Goal: Task Accomplishment & Management: Use online tool/utility

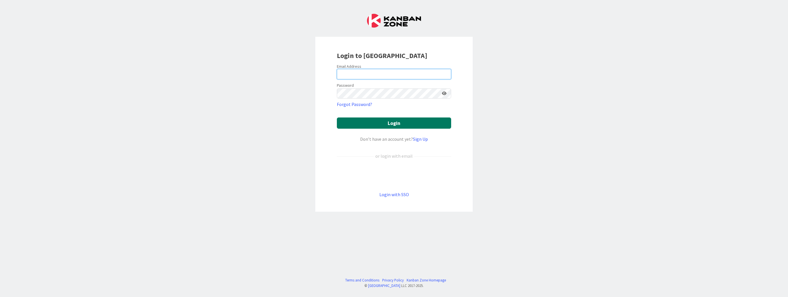
type input "[EMAIL_ADDRESS][DOMAIN_NAME]"
click at [364, 122] on button "Login" at bounding box center [394, 123] width 114 height 11
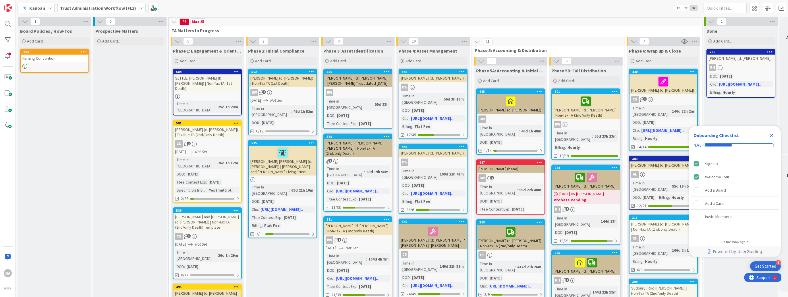
click at [771, 135] on icon "Close Checklist" at bounding box center [772, 136] width 4 height 4
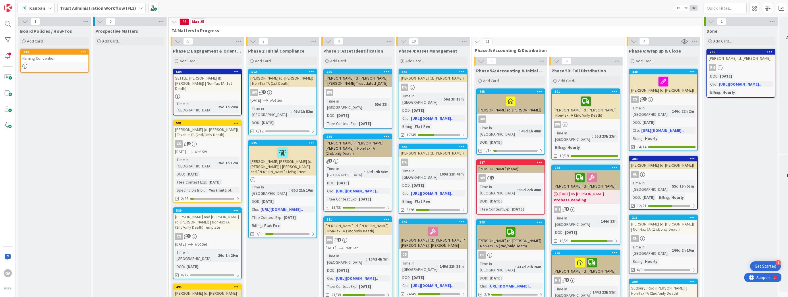
click at [138, 9] on icon at bounding box center [140, 8] width 5 height 5
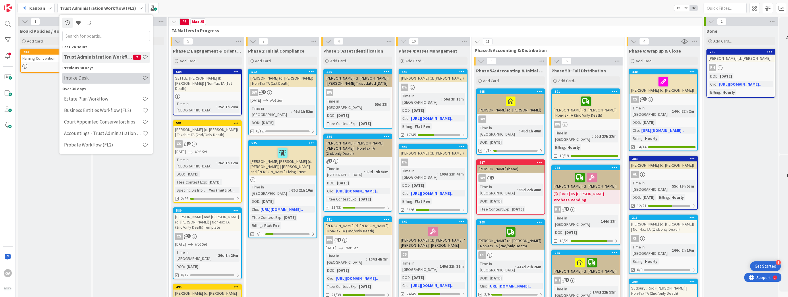
click at [102, 75] on h4 "Intake Desk" at bounding box center [103, 78] width 78 height 6
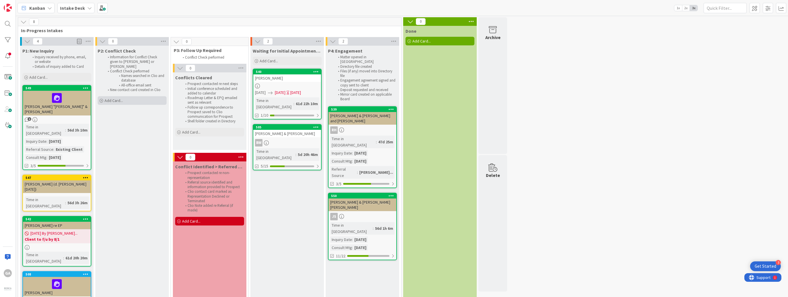
click at [112, 98] on span "Add Card..." at bounding box center [114, 100] width 18 height 5
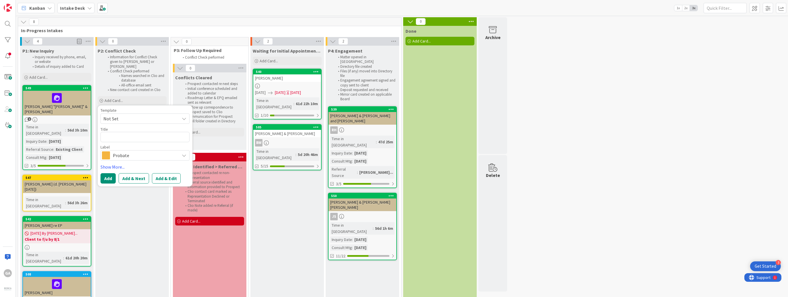
click at [184, 116] on icon at bounding box center [184, 118] width 5 height 5
click at [184, 153] on icon at bounding box center [184, 155] width 5 height 5
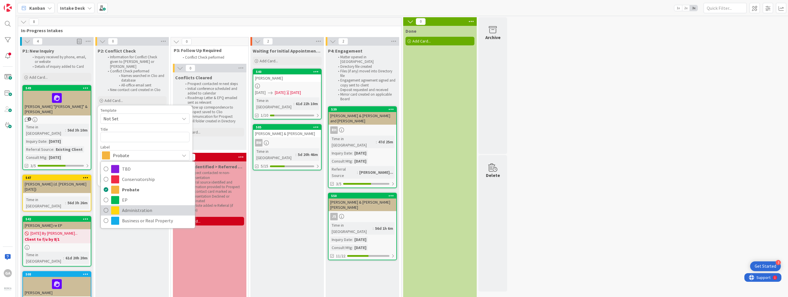
click at [153, 206] on span "Administration" at bounding box center [157, 210] width 70 height 9
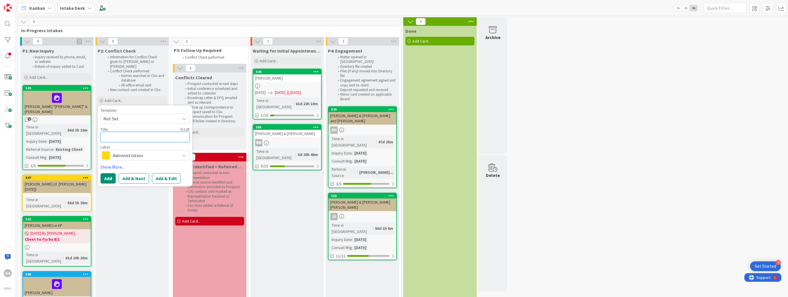
click at [135, 133] on textarea at bounding box center [145, 137] width 89 height 10
type textarea "x"
type textarea "L"
type textarea "x"
type textarea "La"
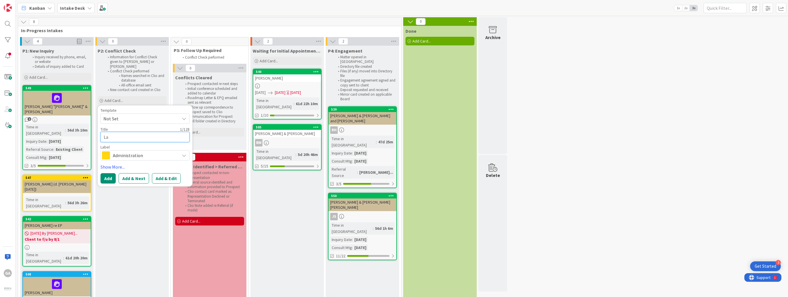
type textarea "x"
type textarea "Law"
type textarea "x"
type textarea "Laws"
type textarea "x"
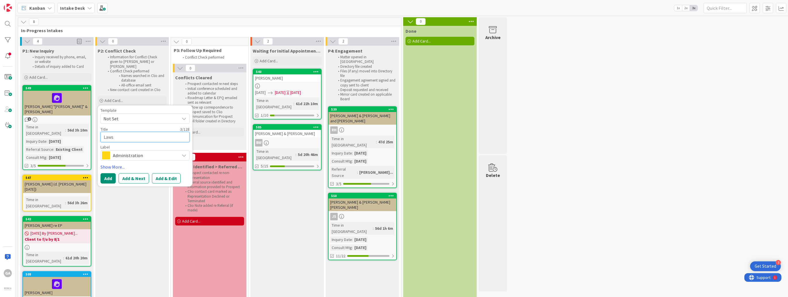
type textarea "Lawso"
type textarea "x"
type textarea "[PERSON_NAME]"
type textarea "x"
type textarea "[PERSON_NAME],"
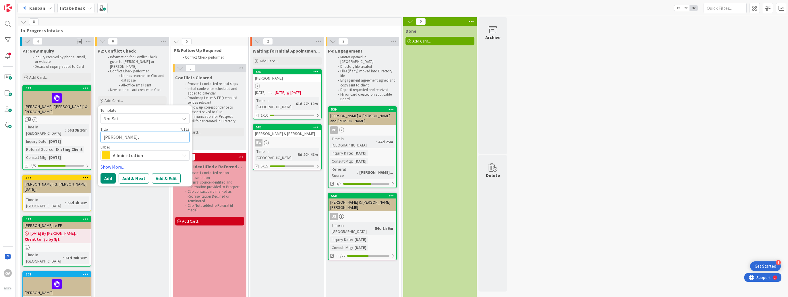
type textarea "x"
type textarea "[PERSON_NAME],"
type textarea "x"
type textarea "[PERSON_NAME]"
type textarea "x"
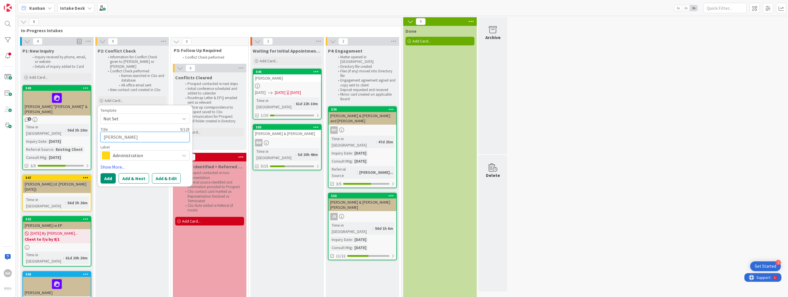
type textarea "[PERSON_NAME]"
type textarea "x"
type textarea "[PERSON_NAME], Gre"
type textarea "x"
type textarea "[PERSON_NAME]"
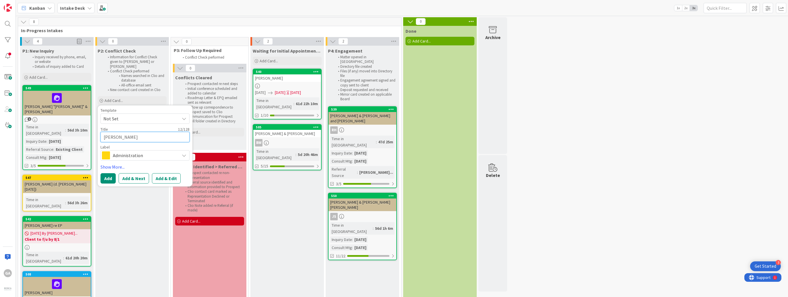
type textarea "x"
type textarea "[PERSON_NAME]"
type textarea "x"
type textarea "[PERSON_NAME] ("
type textarea "x"
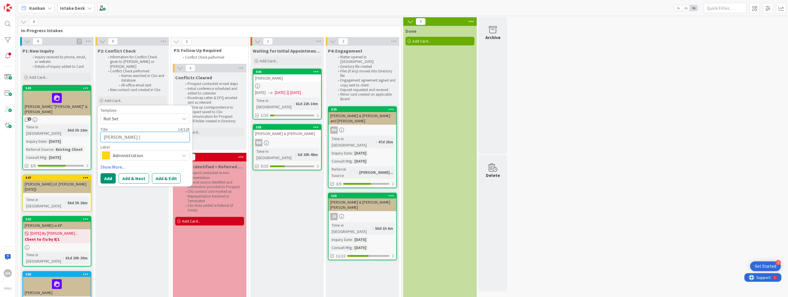
type textarea "[PERSON_NAME] (d"
type textarea "x"
type textarea "[PERSON_NAME] (d."
type textarea "x"
type textarea "[PERSON_NAME] (d."
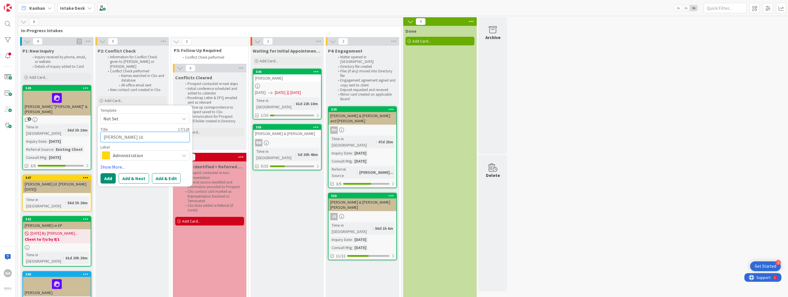
type textarea "x"
type textarea "[PERSON_NAME] (d. M"
type textarea "x"
type textarea "[PERSON_NAME] (d. Ma"
type textarea "x"
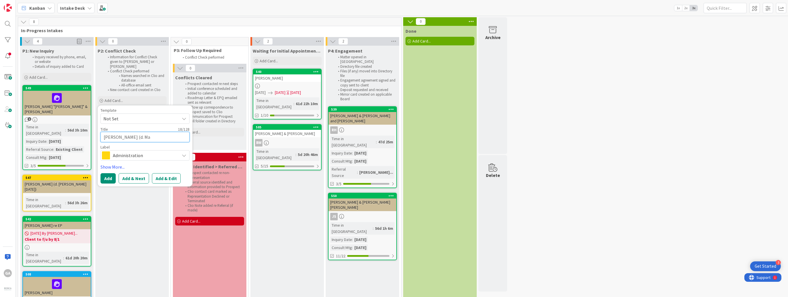
type textarea "[PERSON_NAME] (d. Man"
type textarea "x"
type textarea "[PERSON_NAME] (d. Manu"
type textarea "x"
type textarea "[PERSON_NAME] (d. Manua"
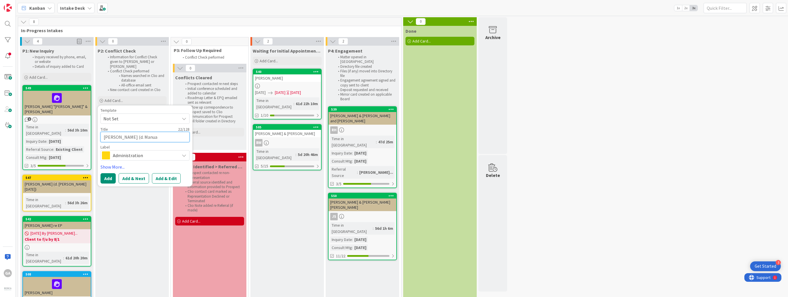
type textarea "x"
type textarea "[PERSON_NAME] (d. Manu"
type textarea "x"
type textarea "[PERSON_NAME] ([PERSON_NAME]"
type textarea "x"
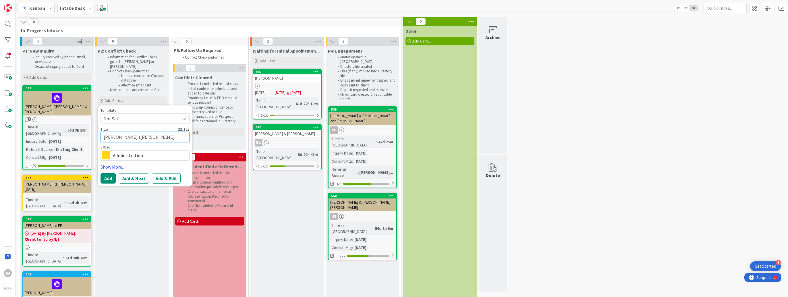
type textarea "[PERSON_NAME] ([PERSON_NAME]"
type textarea "x"
type textarea "[PERSON_NAME] ([PERSON_NAME]"
type textarea "x"
type textarea "[PERSON_NAME] ([PERSON_NAME]"
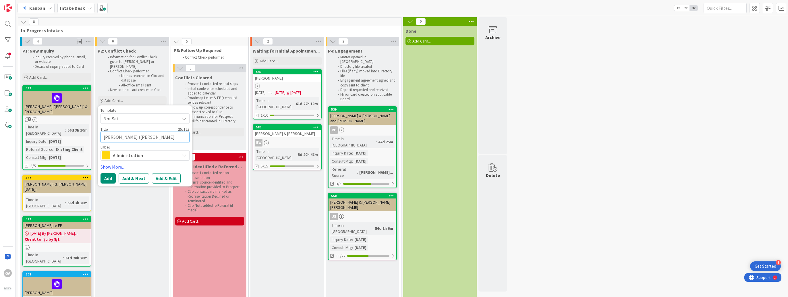
type textarea "x"
type textarea "[PERSON_NAME] ([PERSON_NAME]"
type textarea "x"
type textarea "[PERSON_NAME] ([PERSON_NAME]"
type textarea "x"
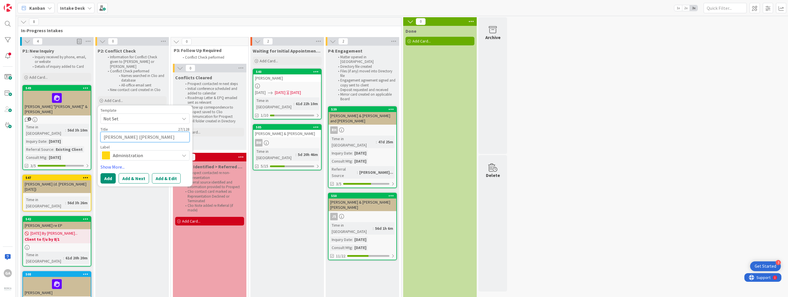
type textarea "[PERSON_NAME] (d. [PERSON_NAME]"
type textarea "x"
type textarea "[PERSON_NAME] (d. [PERSON_NAME]"
type textarea "x"
type textarea "[PERSON_NAME] (d. [PERSON_NAME]"
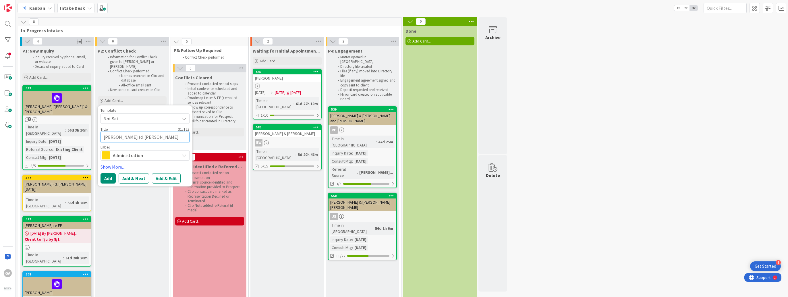
type textarea "x"
type textarea "[PERSON_NAME] (d. [PERSON_NAME]"
type textarea "x"
type textarea "[PERSON_NAME] (d. [PERSON_NAME]"
type textarea "x"
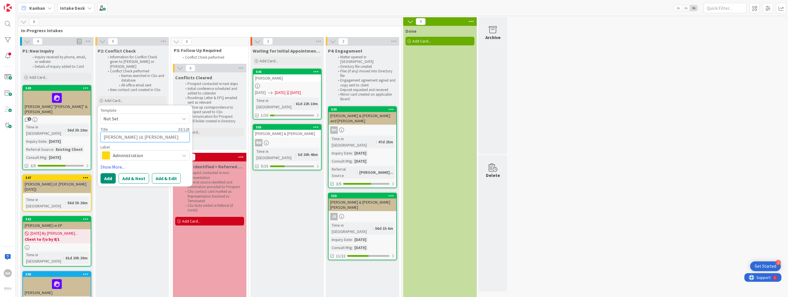
type textarea "[PERSON_NAME] (d. [PERSON_NAME])"
type textarea "x"
type textarea "[PERSON_NAME] (d. [PERSON_NAME])"
type textarea "x"
type textarea "[PERSON_NAME] (d. [PERSON_NAME])"
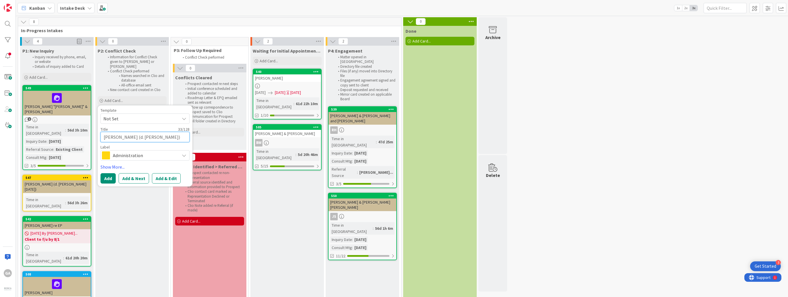
type textarea "x"
type textarea "[PERSON_NAME] (d. [PERSON_NAME])"
type textarea "x"
type textarea "[PERSON_NAME], (d. [PERSON_NAME])"
type textarea "x"
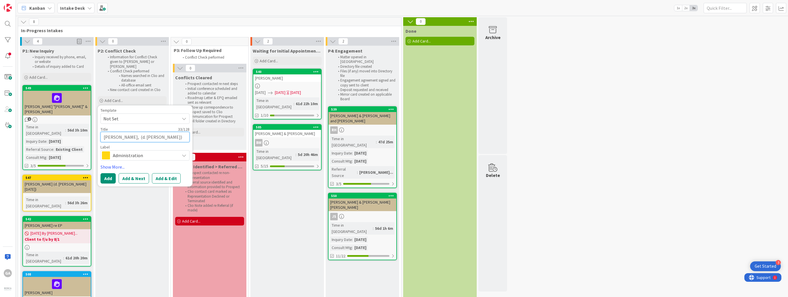
type textarea "[PERSON_NAME], (d. [PERSON_NAME])"
type textarea "x"
type textarea "[PERSON_NAME] (d. [PERSON_NAME])"
type textarea "x"
type textarea "Lawso (d. [PERSON_NAME])"
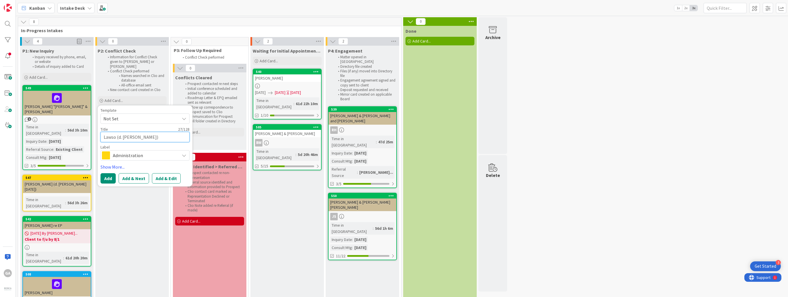
type textarea "x"
type textarea "Laws (d. [PERSON_NAME])"
type textarea "x"
type textarea "Law (d. [PERSON_NAME])"
type textarea "x"
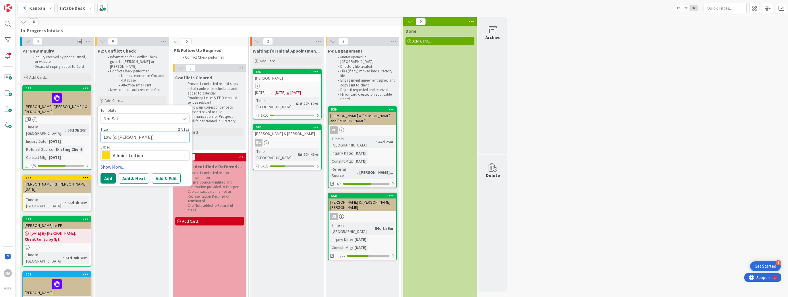
type textarea "La (d. [PERSON_NAME])"
type textarea "x"
type textarea "L (d. [PERSON_NAME])"
type textarea "x"
type textarea "(d. [PERSON_NAME])"
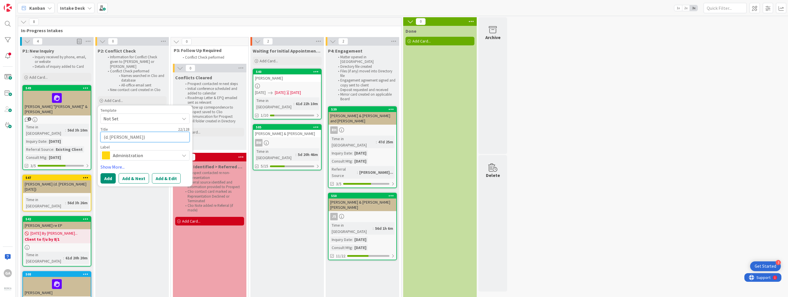
type textarea "x"
type textarea "He (d. [PERSON_NAME])"
type textarea "x"
type textarea "[PERSON_NAME] (d. [PERSON_NAME])"
type textarea "x"
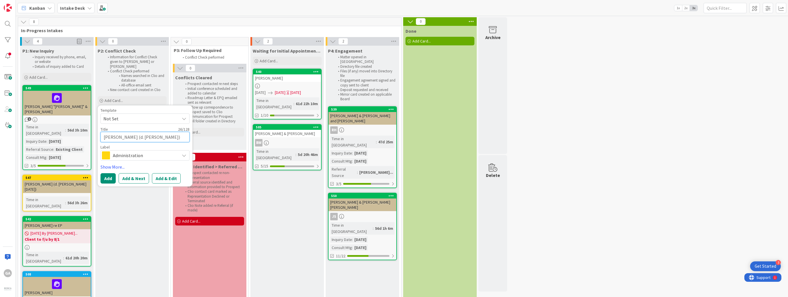
type textarea "Herna (d. [PERSON_NAME])"
type textarea "x"
type textarea "[PERSON_NAME] (d. [PERSON_NAME])"
type textarea "x"
type textarea "Hernand (d. [PERSON_NAME])"
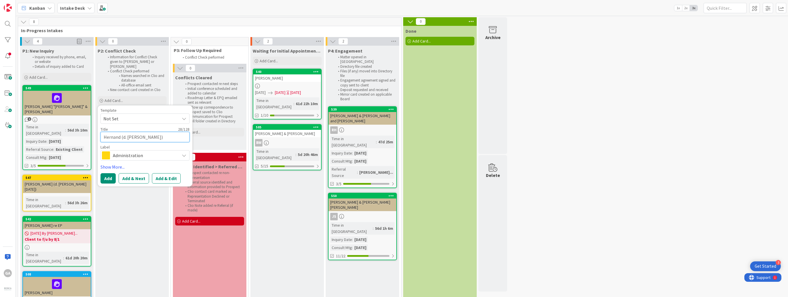
type textarea "x"
type textarea "[PERSON_NAME] (d. [PERSON_NAME])"
type textarea "x"
type textarea "[PERSON_NAME] (d. [PERSON_NAME])"
type textarea "x"
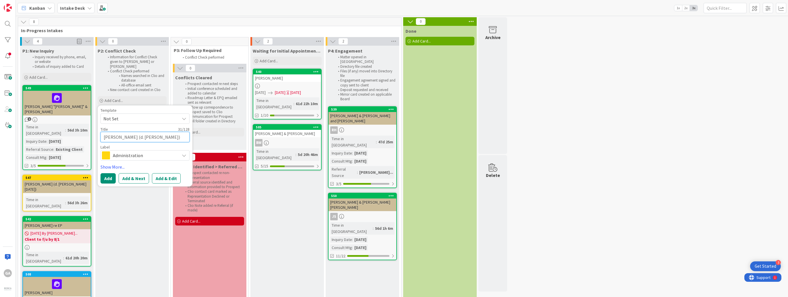
type textarea "[PERSON_NAME], (d. [PERSON_NAME])"
type textarea "x"
type textarea "[PERSON_NAME], (d. [PERSON_NAME])"
type textarea "x"
type textarea "[PERSON_NAME] (d. [PERSON_NAME])"
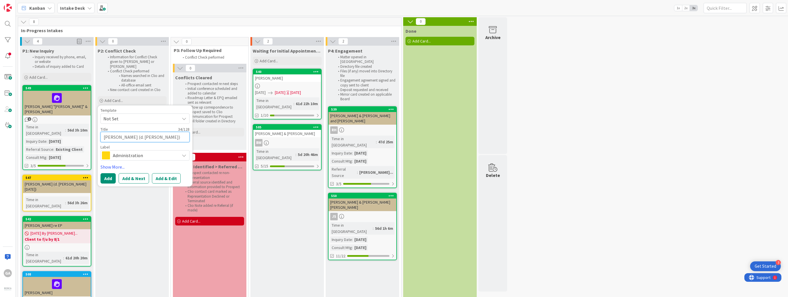
type textarea "x"
type textarea "[PERSON_NAME] (d. [PERSON_NAME])"
type textarea "x"
type textarea "[PERSON_NAME] (d. [PERSON_NAME])"
type textarea "x"
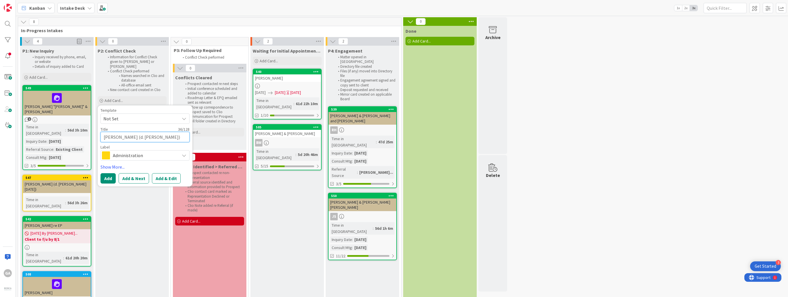
type textarea "[PERSON_NAME] (d. [PERSON_NAME])"
type textarea "x"
type textarea "[PERSON_NAME] (d. [PERSON_NAME])"
type textarea "x"
type textarea "[PERSON_NAME] (d. [PERSON_NAME])"
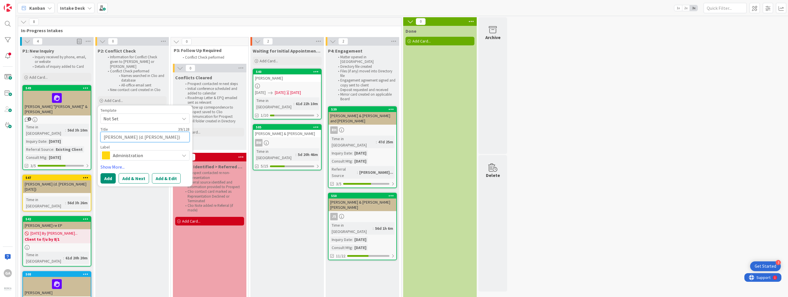
type textarea "x"
type textarea "[PERSON_NAME] (d. [PERSON_NAME])"
type textarea "x"
type textarea "[PERSON_NAME] (d. [PERSON_NAME])"
click at [107, 181] on button "Add" at bounding box center [108, 185] width 15 height 10
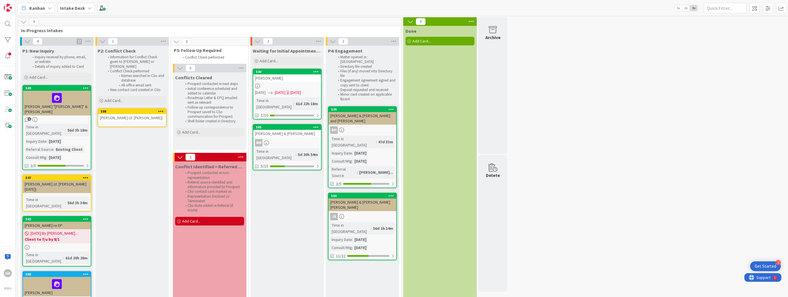
click at [142, 117] on div "[PERSON_NAME] (d. [PERSON_NAME])" at bounding box center [132, 117] width 68 height 7
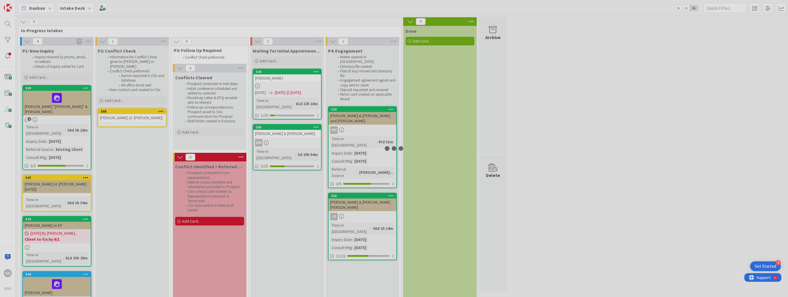
click at [142, 117] on div at bounding box center [394, 148] width 788 height 297
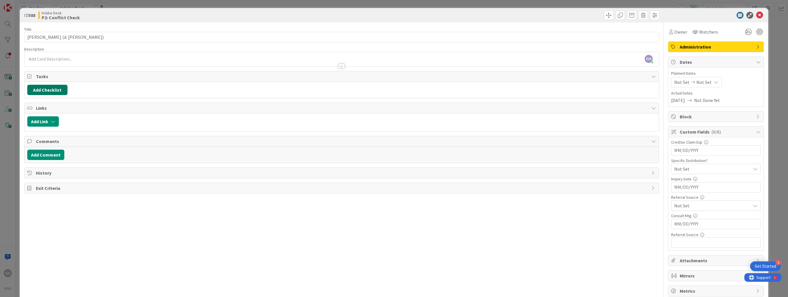
click at [43, 91] on button "Add Checklist" at bounding box center [47, 90] width 40 height 10
click at [48, 140] on link "Load template" at bounding box center [44, 142] width 29 height 6
click at [45, 124] on div "P1: New Inquiry" at bounding box center [74, 123] width 95 height 10
click at [38, 127] on button "Add" at bounding box center [37, 131] width 15 height 10
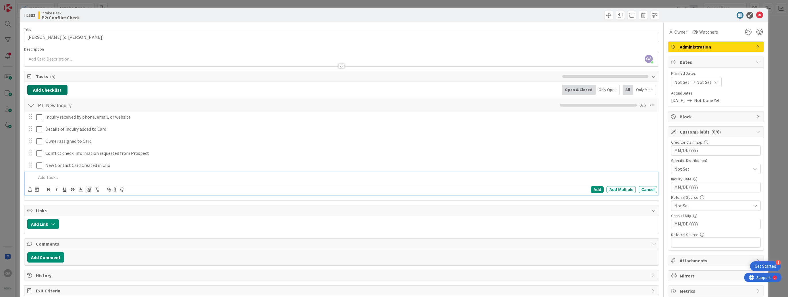
click at [38, 91] on button "Add Checklist" at bounding box center [47, 90] width 40 height 10
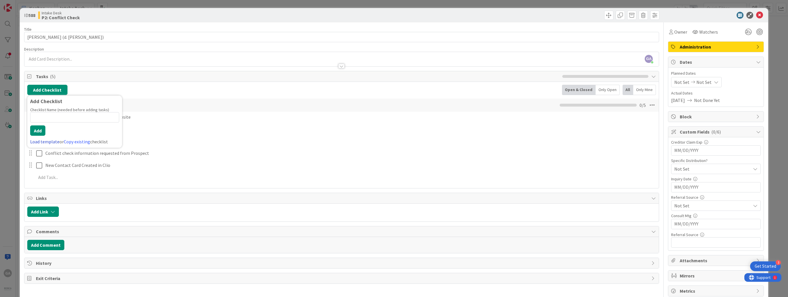
click at [40, 140] on link "Load template" at bounding box center [44, 142] width 29 height 6
click at [40, 133] on div "P2: Conflict Check" at bounding box center [74, 133] width 95 height 10
click at [39, 129] on button "Add" at bounding box center [37, 131] width 15 height 10
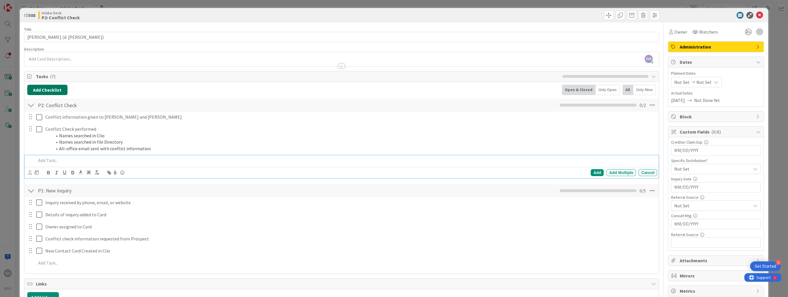
click at [44, 87] on button "Add Checklist" at bounding box center [47, 90] width 40 height 10
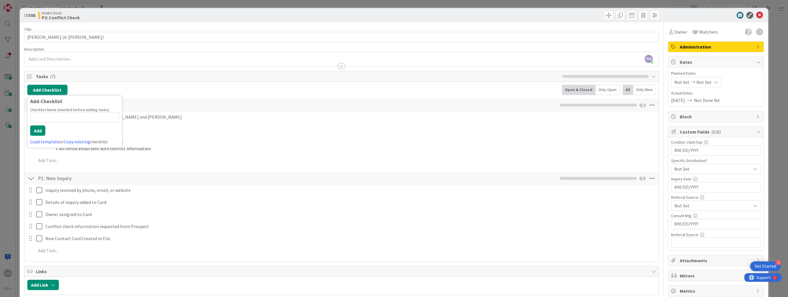
click at [45, 136] on div "Checklist Name (needed before adding tasks) 0 / 64 Add Load template or Copy ex…" at bounding box center [74, 126] width 89 height 38
click at [45, 140] on link "Load template" at bounding box center [44, 142] width 29 height 6
click at [42, 145] on div "P3A: Conflict Cleared: Follow Up" at bounding box center [74, 144] width 95 height 10
click at [35, 130] on button "Add" at bounding box center [37, 131] width 15 height 10
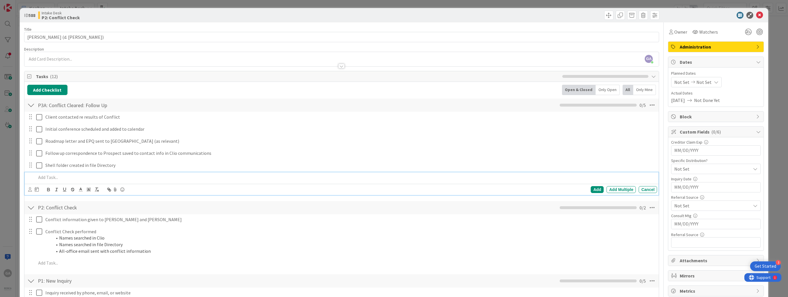
scroll to position [172, 0]
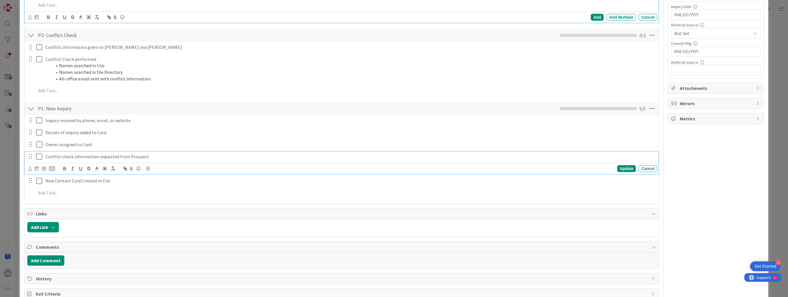
click at [40, 156] on icon at bounding box center [39, 156] width 6 height 7
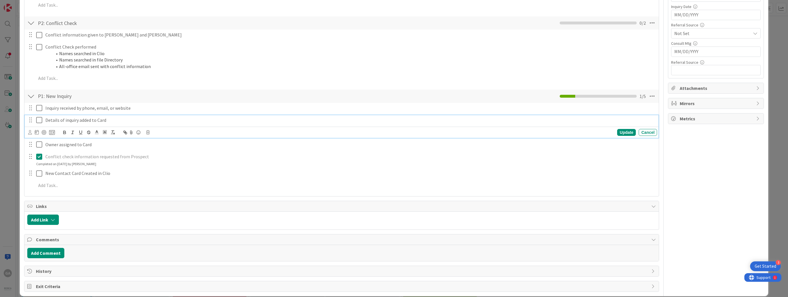
click at [39, 125] on div "Details of inquiry added to Card Update Cancel" at bounding box center [342, 126] width 634 height 23
click at [40, 108] on icon at bounding box center [39, 108] width 6 height 7
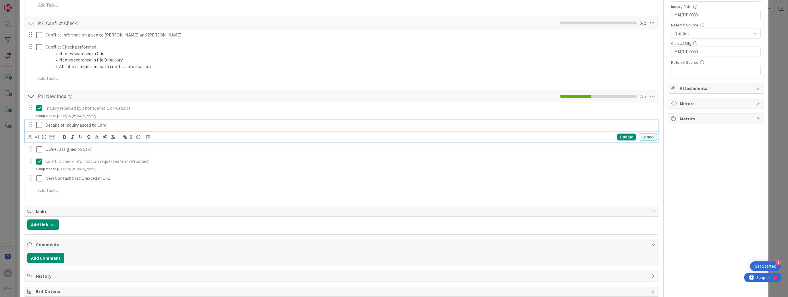
click at [38, 126] on icon at bounding box center [39, 125] width 6 height 7
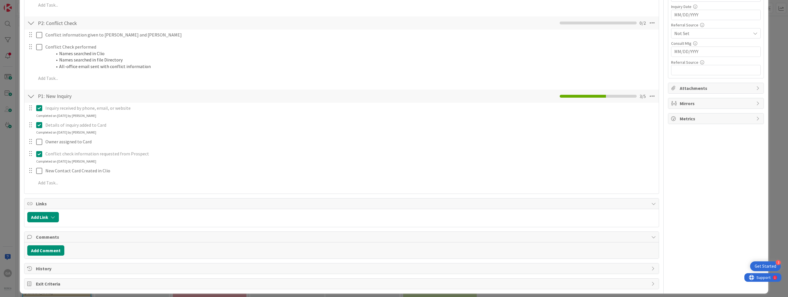
scroll to position [29, 0]
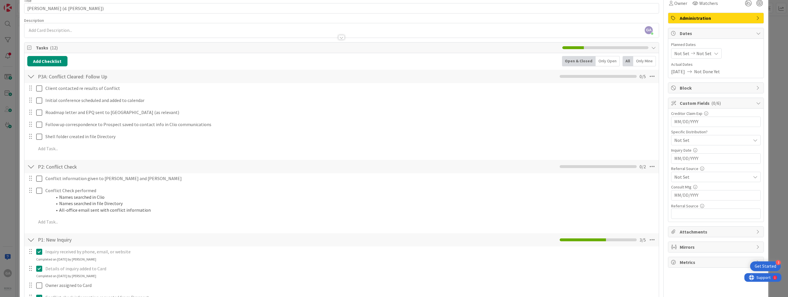
click at [698, 157] on input "MM/DD/YYYY" at bounding box center [716, 159] width 83 height 10
click at [690, 215] on td "15" at bounding box center [695, 215] width 11 height 11
type input "[DATE]"
click at [753, 176] on icon at bounding box center [755, 177] width 5 height 5
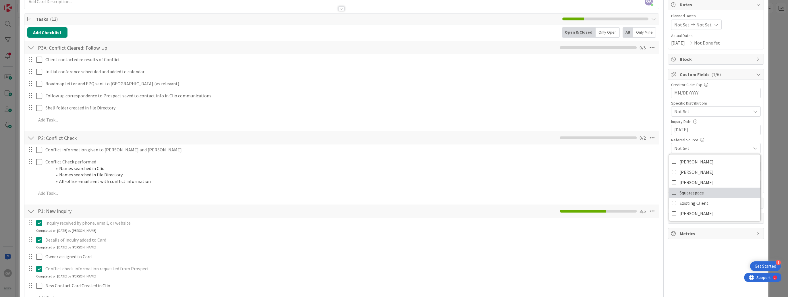
click at [710, 191] on link "Squarespace" at bounding box center [714, 193] width 91 height 10
click at [761, 156] on div "ID 588 Intake Desk P2: Conflict Check Title 41 / 128 [PERSON_NAME] (d. [PERSON_…" at bounding box center [394, 180] width 749 height 458
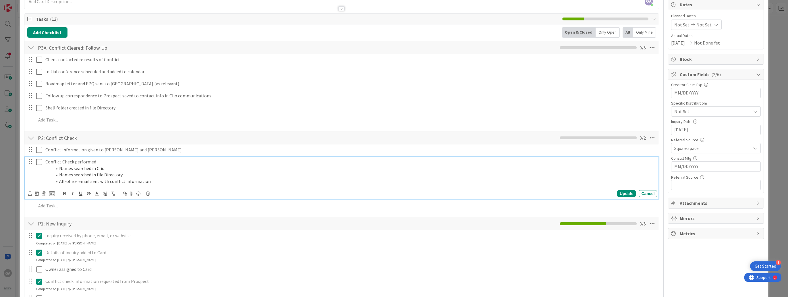
click at [40, 162] on icon at bounding box center [39, 162] width 6 height 7
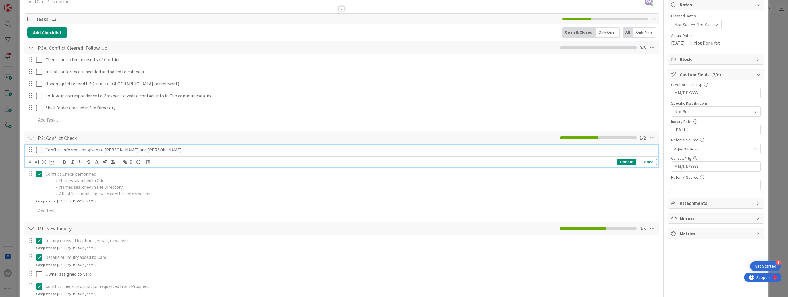
click at [37, 150] on icon at bounding box center [39, 150] width 6 height 7
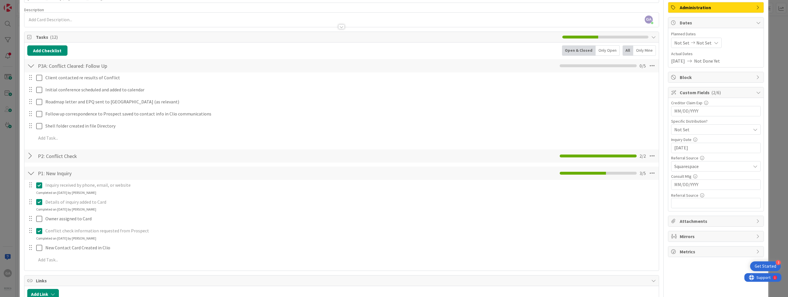
scroll to position [33, 0]
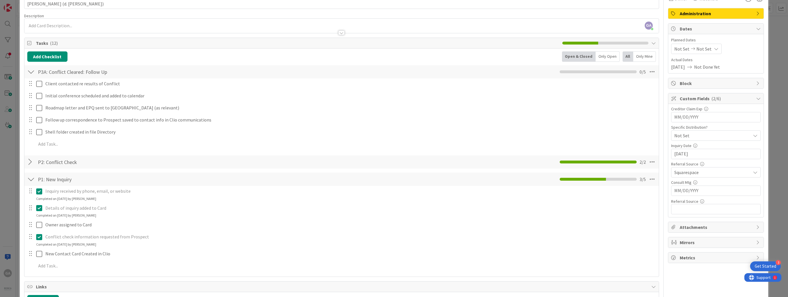
click at [28, 162] on div at bounding box center [30, 162] width 7 height 10
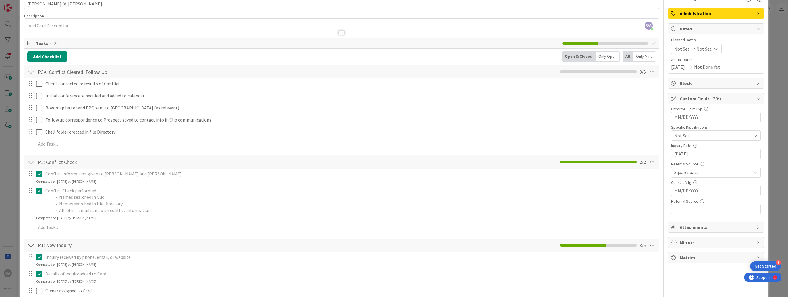
click at [28, 162] on div at bounding box center [30, 162] width 7 height 10
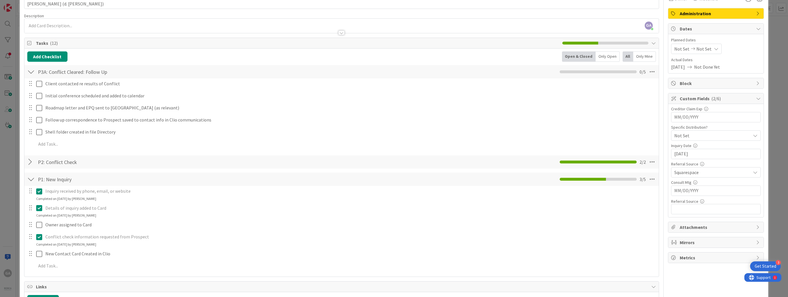
click at [30, 179] on div at bounding box center [30, 179] width 7 height 10
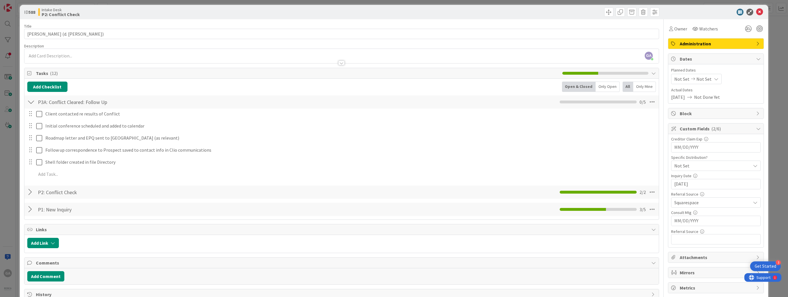
scroll to position [0, 0]
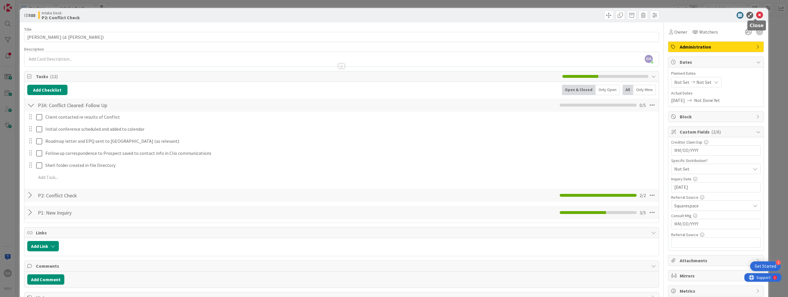
click at [756, 15] on icon at bounding box center [759, 15] width 7 height 7
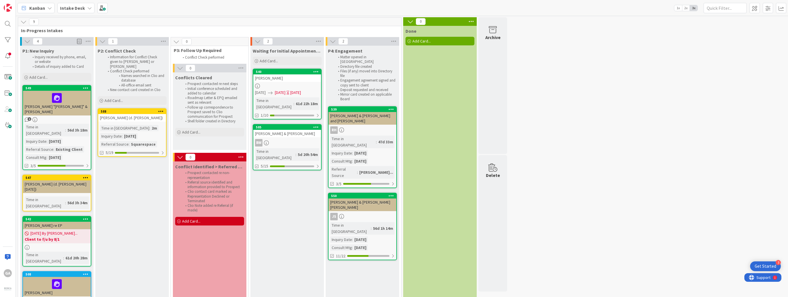
click at [128, 118] on div "[PERSON_NAME] (d. [PERSON_NAME])" at bounding box center [132, 117] width 68 height 7
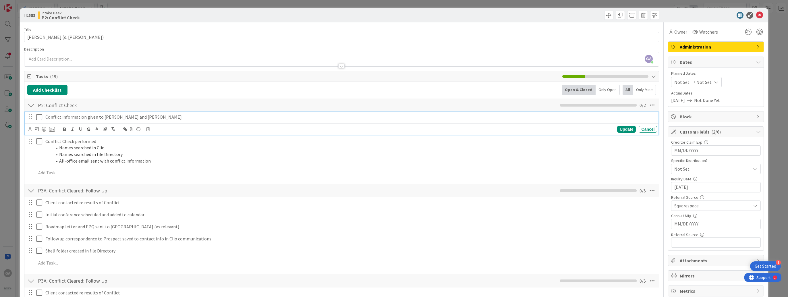
click at [40, 118] on icon at bounding box center [39, 117] width 6 height 7
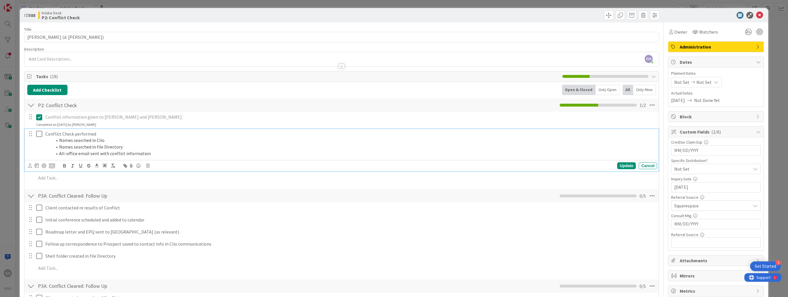
click at [39, 134] on icon at bounding box center [39, 133] width 6 height 7
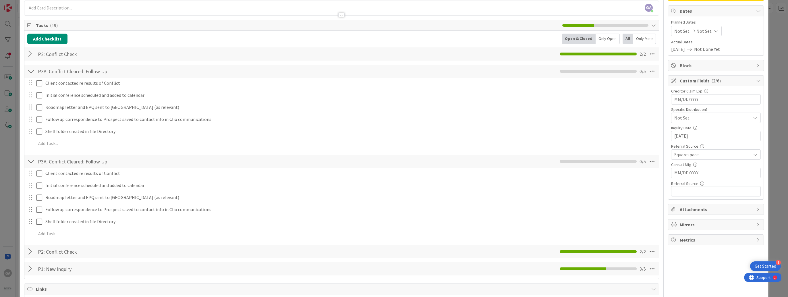
scroll to position [57, 0]
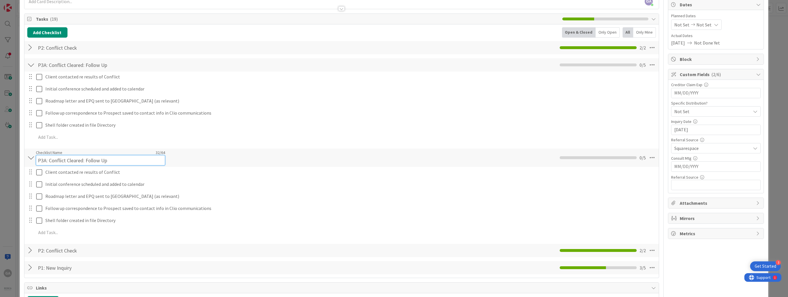
drag, startPoint x: 647, startPoint y: 156, endPoint x: 59, endPoint y: 156, distance: 588.1
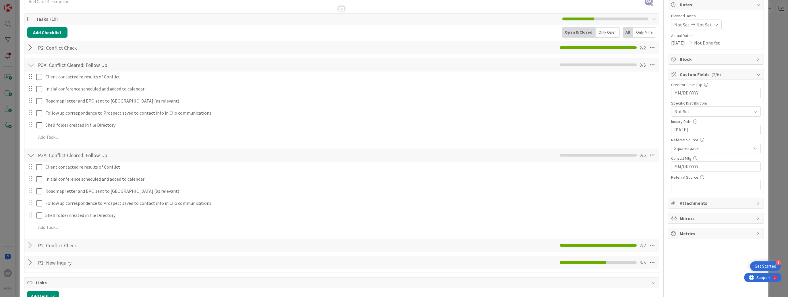
drag, startPoint x: 59, startPoint y: 156, endPoint x: 187, endPoint y: 158, distance: 128.2
click at [187, 158] on div "P3A: Conflict Cleared: Follow Up Checklist Name 32 / 64 P3A: Conflict Cleared: …" at bounding box center [341, 155] width 635 height 13
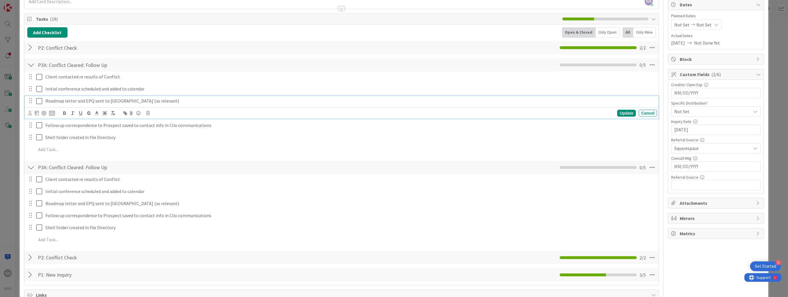
drag, startPoint x: 652, startPoint y: 68, endPoint x: 587, endPoint y: 100, distance: 72.1
click at [587, 100] on p "Roadmap letter and EPQ sent to [GEOGRAPHIC_DATA] (as relevant)" at bounding box center [350, 101] width 610 height 7
click at [31, 167] on div at bounding box center [30, 167] width 7 height 10
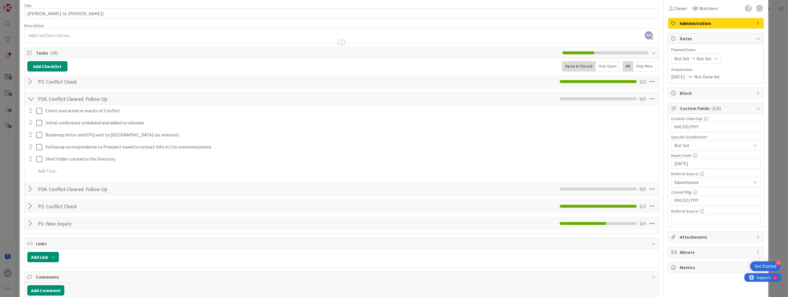
scroll to position [0, 0]
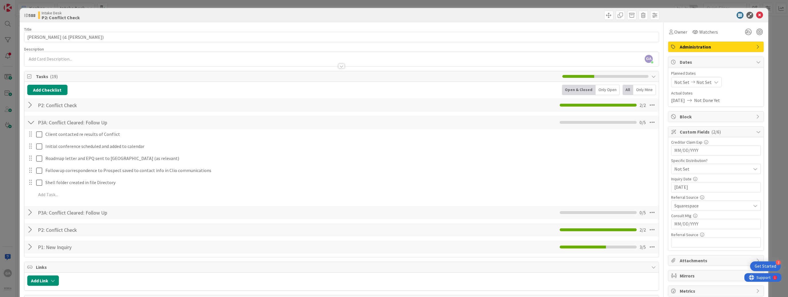
drag, startPoint x: 38, startPoint y: 76, endPoint x: 226, endPoint y: 105, distance: 190.1
click at [226, 105] on div "P2: Conflict Check Checklist Name 18 / 64 P2: Conflict Check 2 / 2" at bounding box center [341, 105] width 635 height 13
drag, startPoint x: 52, startPoint y: 213, endPoint x: 31, endPoint y: 215, distance: 20.8
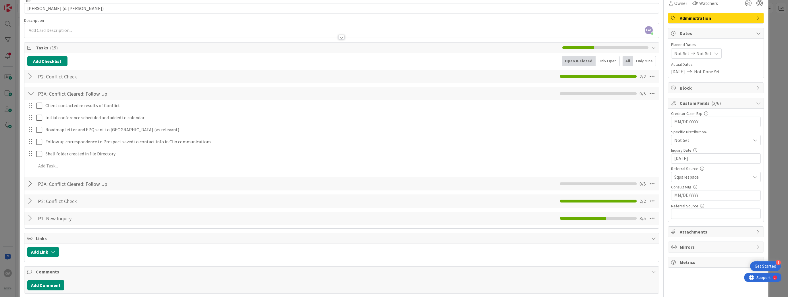
drag, startPoint x: 650, startPoint y: 183, endPoint x: 29, endPoint y: 184, distance: 620.9
click at [29, 184] on div at bounding box center [30, 184] width 7 height 10
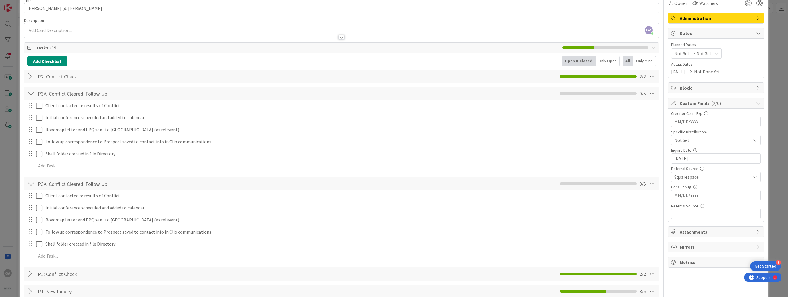
click at [29, 184] on div at bounding box center [30, 184] width 7 height 10
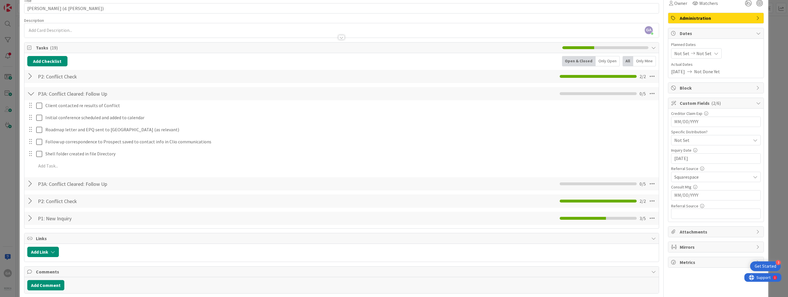
scroll to position [0, 0]
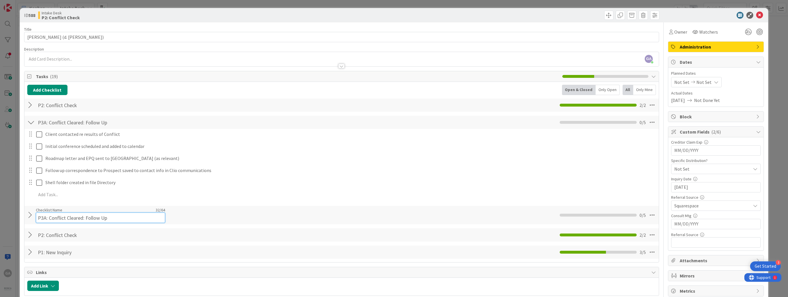
click at [76, 211] on div "Checklist Name 32 / 64 P3A: Conflict Cleared: Follow Up" at bounding box center [100, 215] width 129 height 16
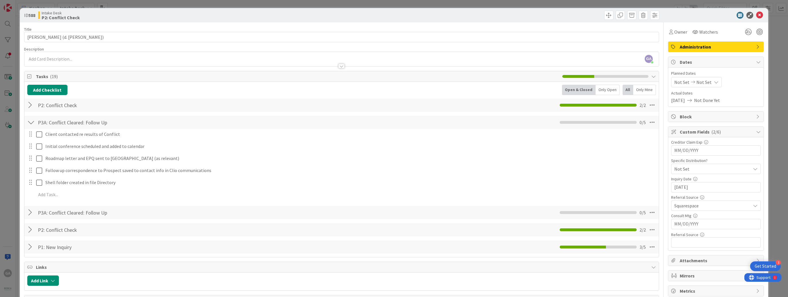
click at [30, 215] on div at bounding box center [30, 212] width 7 height 10
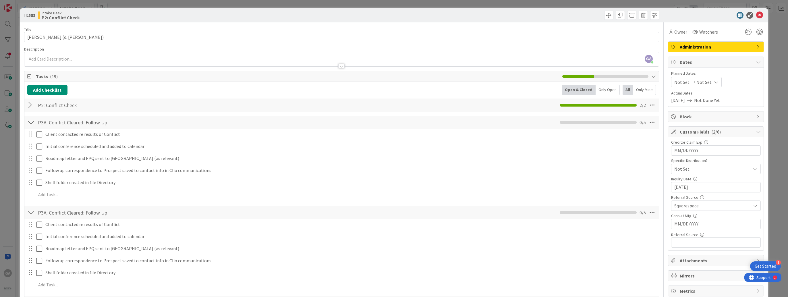
click at [32, 212] on div at bounding box center [30, 212] width 7 height 10
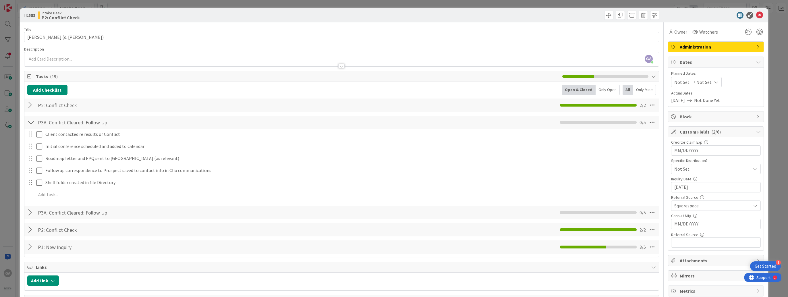
click at [32, 212] on div at bounding box center [30, 212] width 7 height 10
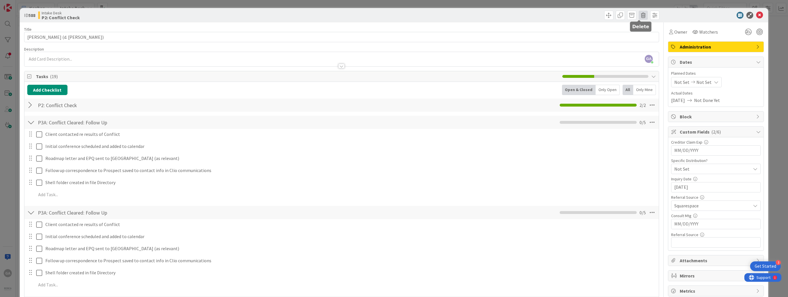
click at [639, 17] on span at bounding box center [643, 15] width 9 height 9
click at [668, 45] on button "Cancel" at bounding box center [677, 42] width 22 height 10
click at [650, 16] on span at bounding box center [654, 15] width 9 height 9
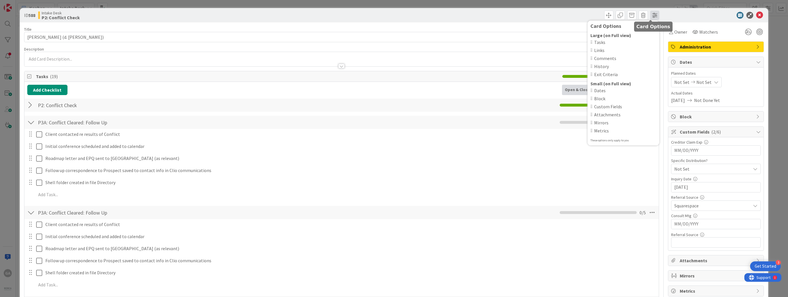
click at [650, 16] on span at bounding box center [654, 15] width 9 height 9
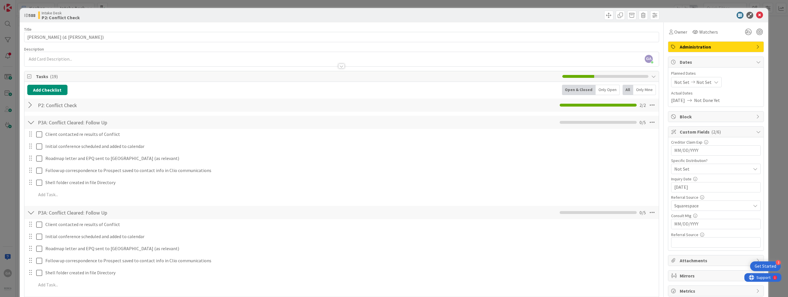
click at [31, 211] on div at bounding box center [30, 212] width 7 height 10
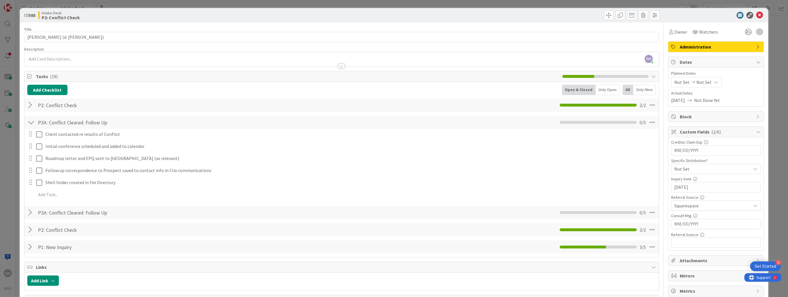
click at [33, 123] on div at bounding box center [30, 122] width 7 height 10
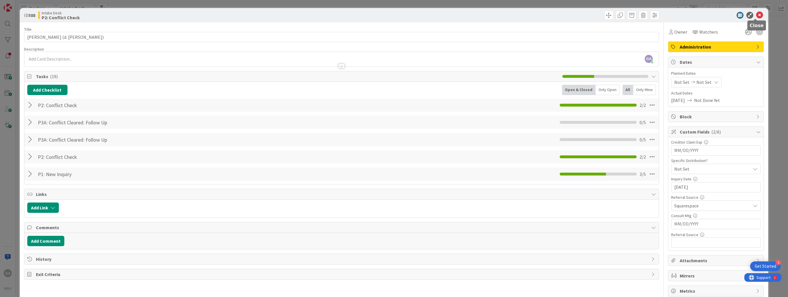
click at [757, 16] on icon at bounding box center [759, 15] width 7 height 7
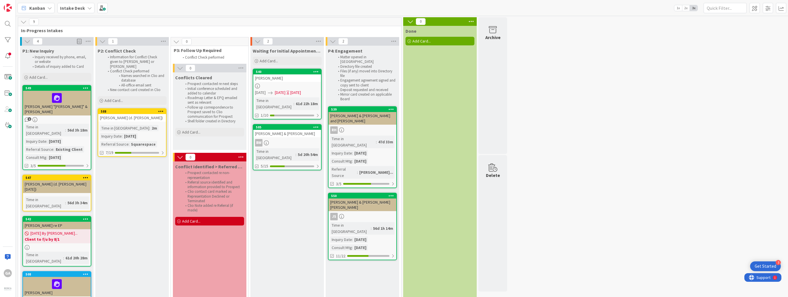
click at [125, 114] on div "[PERSON_NAME] (d. [PERSON_NAME])" at bounding box center [132, 117] width 68 height 7
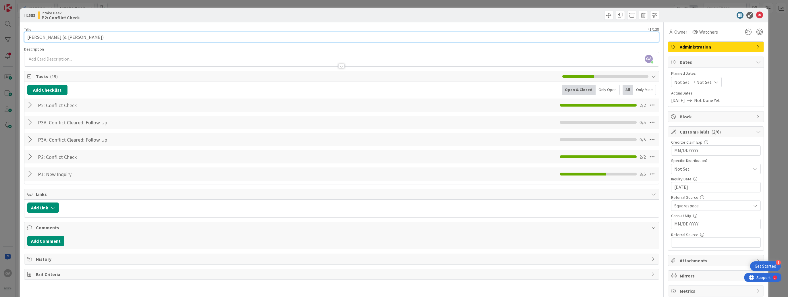
click at [109, 37] on input "[PERSON_NAME] (d. [PERSON_NAME])" at bounding box center [342, 37] width 636 height 10
type input "[PERSON_NAME] (d. [PERSON_NAME] 4/__/2025)"
click at [758, 16] on icon at bounding box center [759, 15] width 7 height 7
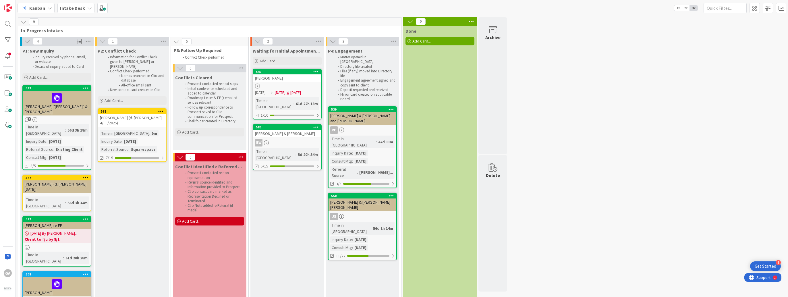
click at [145, 122] on link "588 [PERSON_NAME] (d. [PERSON_NAME] 4/__/2025) Time in Column : 5m Inquiry Date…" at bounding box center [132, 135] width 69 height 54
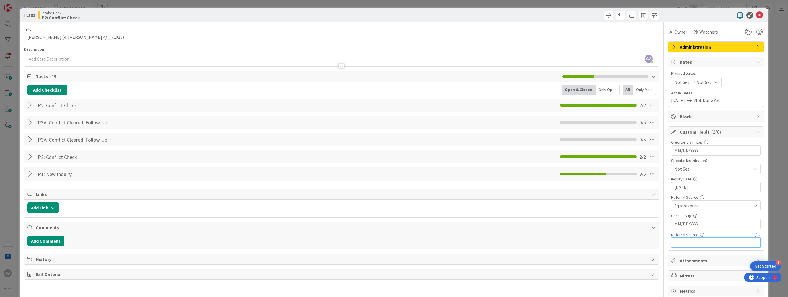
click at [752, 242] on input "text" at bounding box center [716, 242] width 90 height 10
type input "[PERSON_NAME]"
click at [756, 14] on icon at bounding box center [759, 15] width 7 height 7
